Goal: Task Accomplishment & Management: Manage account settings

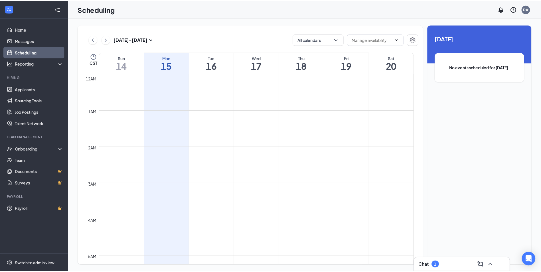
scroll to position [280, 0]
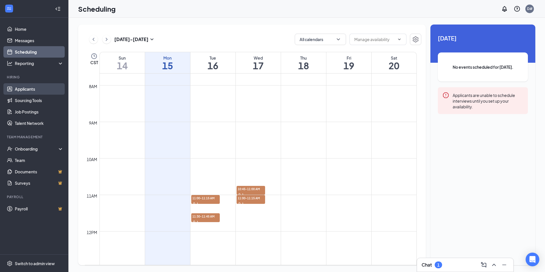
click at [17, 89] on link "Applicants" at bounding box center [39, 88] width 49 height 11
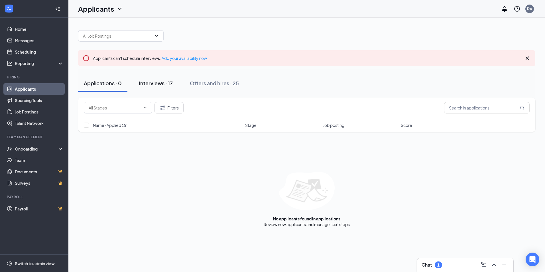
click at [159, 85] on div "Interviews · 17" at bounding box center [156, 83] width 34 height 7
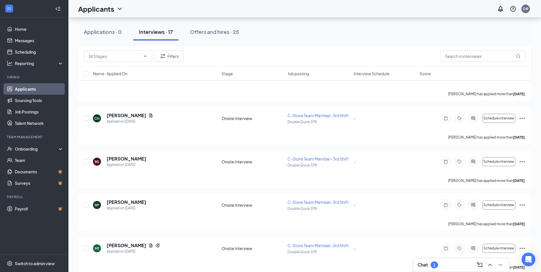
scroll to position [290, 0]
click at [456, 56] on input "text" at bounding box center [483, 55] width 86 height 11
click at [519, 58] on icon "MagnifyingGlass" at bounding box center [518, 56] width 5 height 5
click at [119, 33] on div "Applications · 0" at bounding box center [103, 31] width 38 height 7
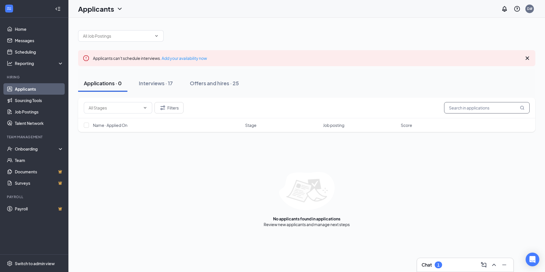
click at [459, 106] on input "text" at bounding box center [487, 107] width 86 height 11
type input "asia"
